Goal: Find specific page/section: Find specific page/section

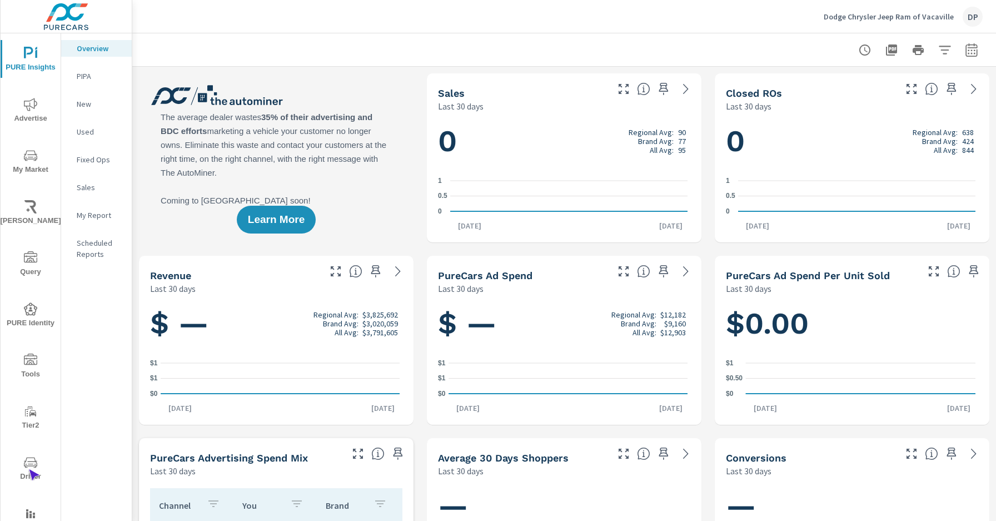
click at [28, 469] on span "Driver" at bounding box center [30, 469] width 53 height 27
